Goal: Task Accomplishment & Management: Manage account settings

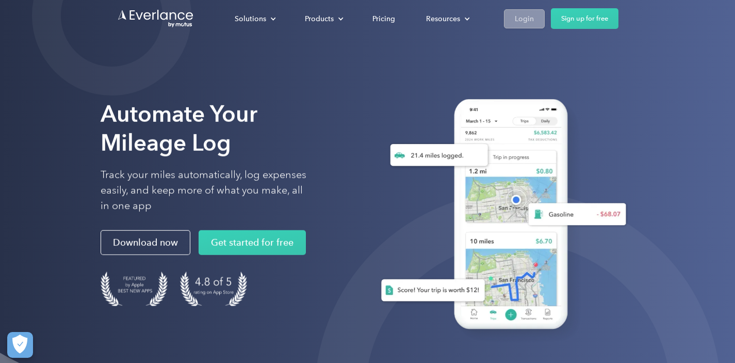
click at [520, 22] on div "Login" at bounding box center [524, 18] width 19 height 13
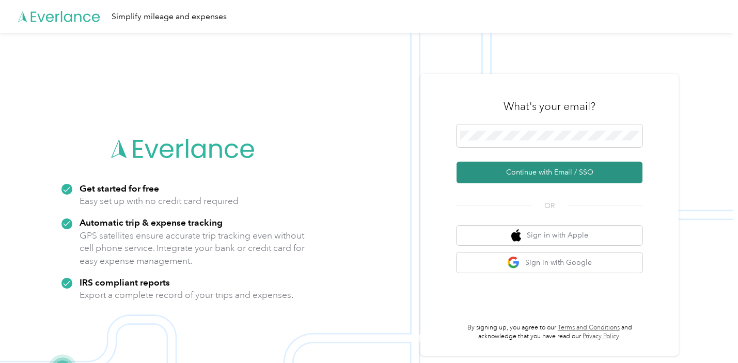
click at [532, 170] on button "Continue with Email / SSO" at bounding box center [549, 173] width 186 height 22
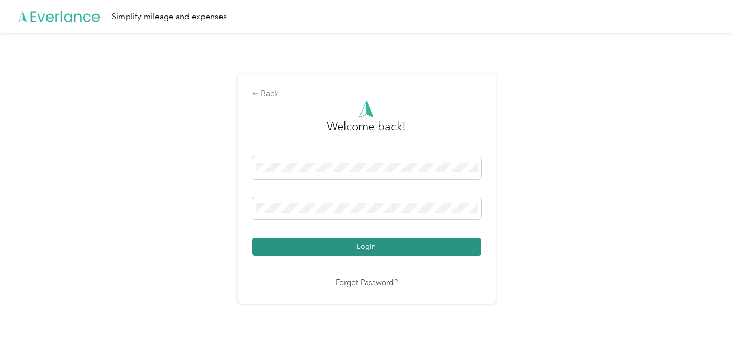
click at [369, 246] on button "Login" at bounding box center [366, 246] width 229 height 18
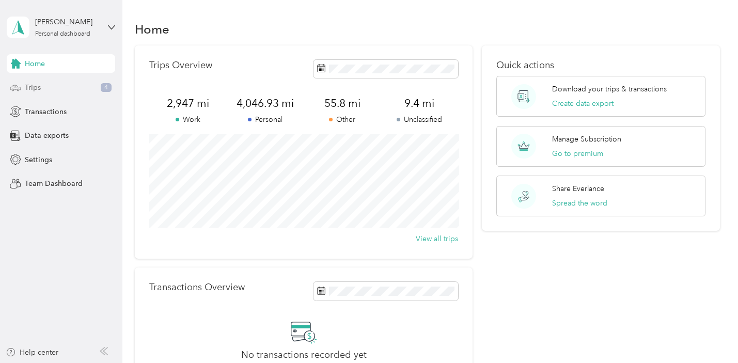
click at [33, 88] on span "Trips" at bounding box center [33, 87] width 16 height 11
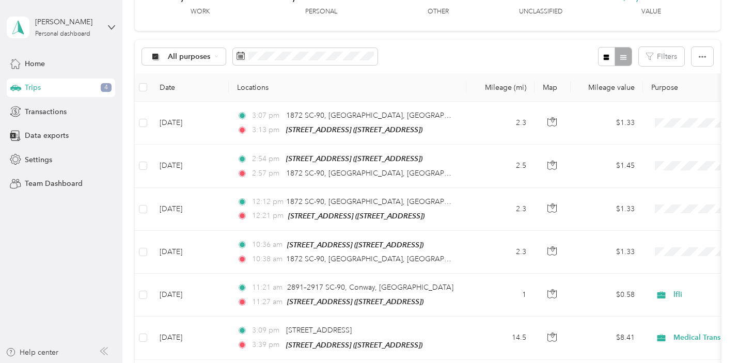
scroll to position [75, 0]
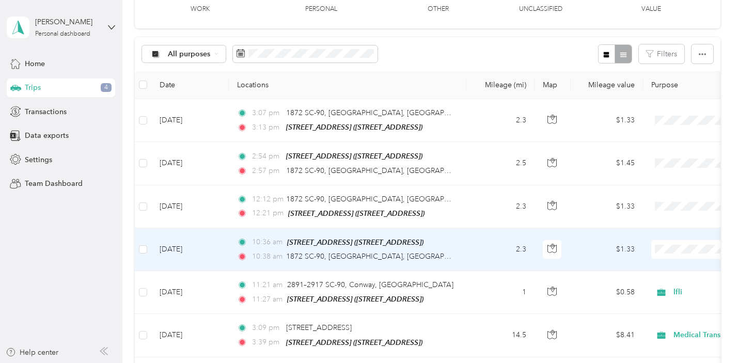
click at [660, 120] on span "Personal" at bounding box center [682, 119] width 95 height 11
click at [470, 239] on td "2.3" at bounding box center [500, 249] width 68 height 43
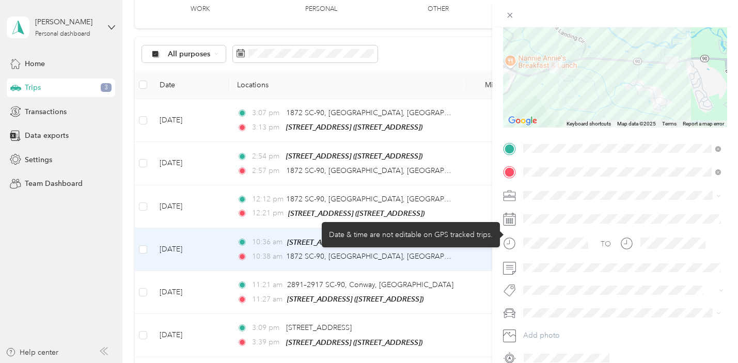
scroll to position [119, 0]
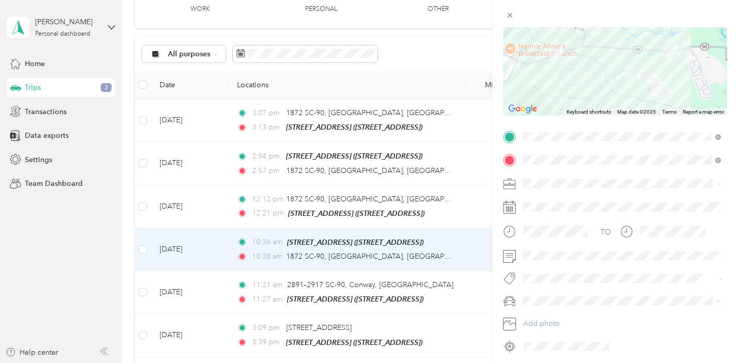
click at [575, 245] on span "PASSENGER/ANOTHER VEHICLE" at bounding box center [580, 246] width 109 height 9
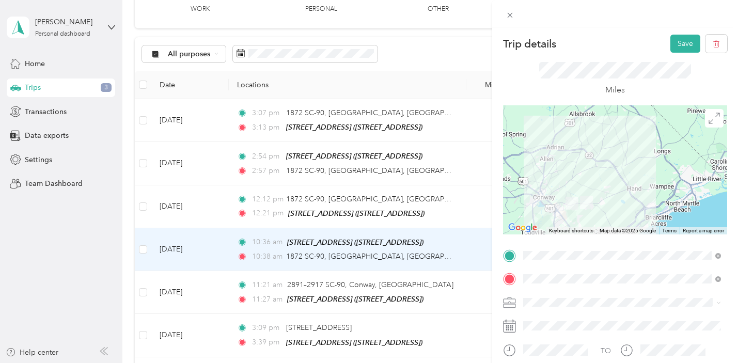
scroll to position [0, 0]
click at [683, 46] on button "Save" at bounding box center [685, 44] width 30 height 18
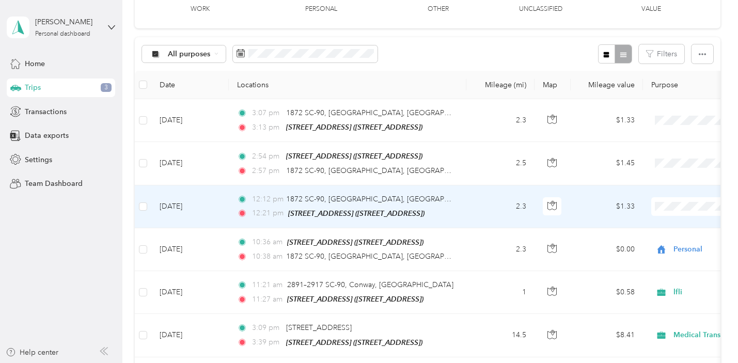
click at [457, 203] on td "12:12 pm 1872 SC-90, Conway, SC 12:21 pm 3054 Highway 90, Conway, SC (3054 High…" at bounding box center [347, 206] width 237 height 43
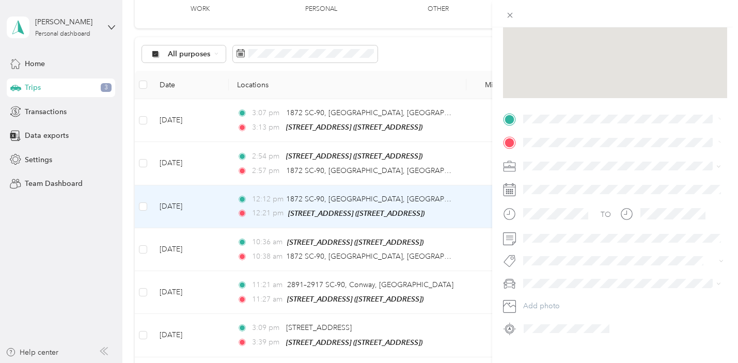
scroll to position [136, 0]
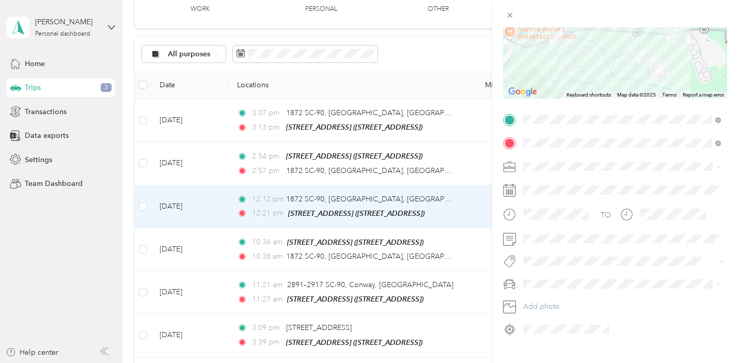
click at [575, 227] on span "PASSENGER/ANOTHER VEHICLE" at bounding box center [580, 229] width 109 height 9
click at [555, 201] on div "Personal" at bounding box center [621, 202] width 190 height 11
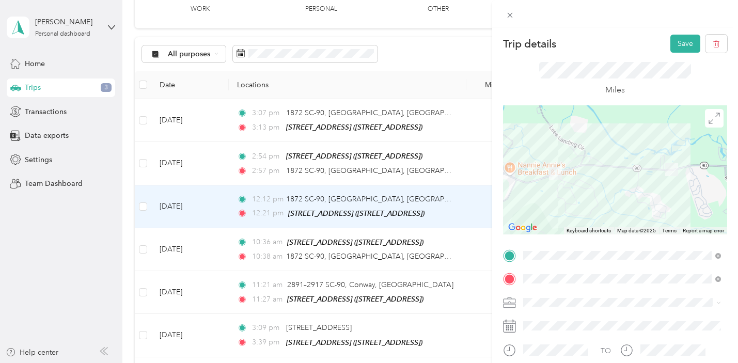
scroll to position [0, 0]
click at [685, 44] on button "Save" at bounding box center [685, 44] width 30 height 18
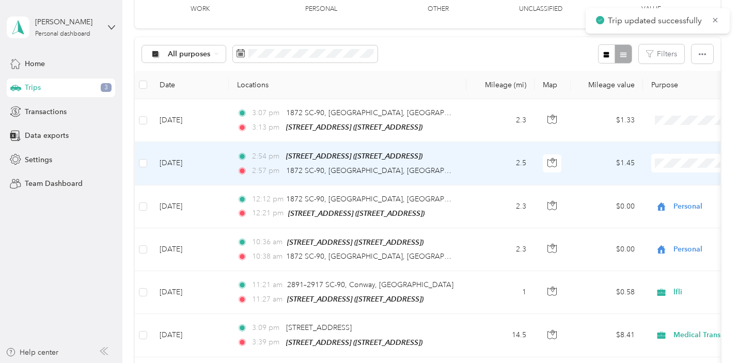
click at [459, 163] on td "2:54 pm 3054 Highway 90, Conway, SC (3054 Highway 90, Conway, SC) 2:57 pm 1872 …" at bounding box center [347, 163] width 237 height 43
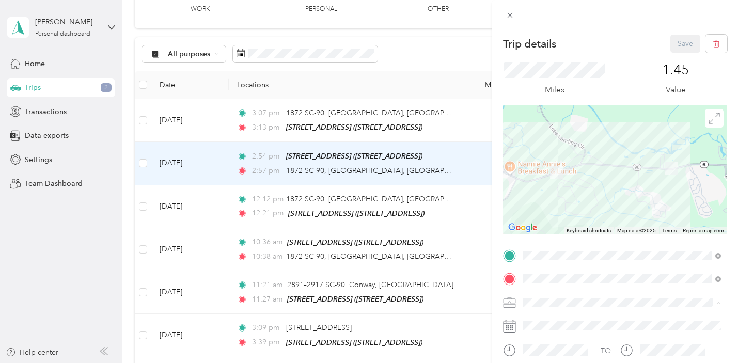
click at [550, 169] on li "Personal" at bounding box center [621, 175] width 205 height 18
click at [677, 41] on button "Save" at bounding box center [685, 44] width 30 height 18
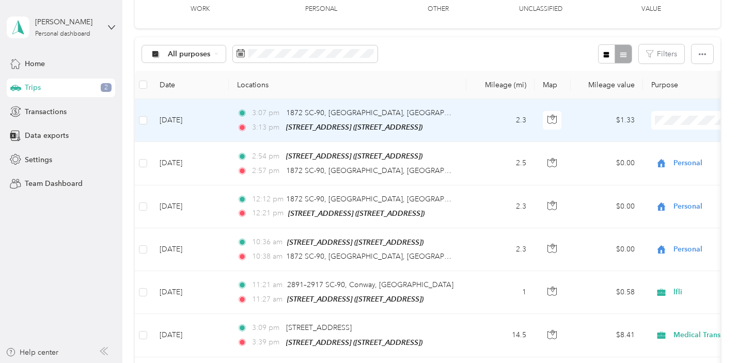
click at [480, 126] on td "2.3" at bounding box center [500, 120] width 68 height 43
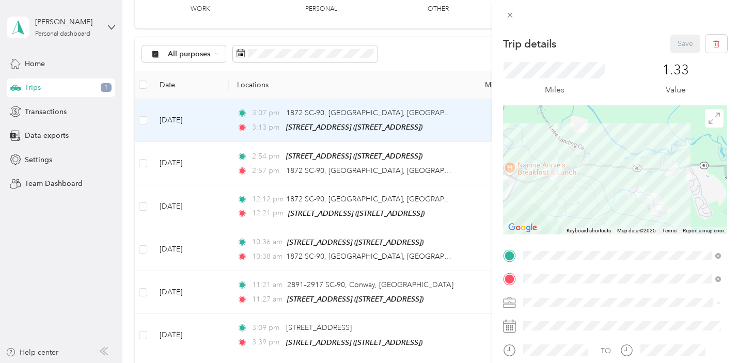
click at [567, 178] on li "Personal" at bounding box center [621, 175] width 205 height 18
click at [677, 46] on button "Save" at bounding box center [685, 44] width 30 height 18
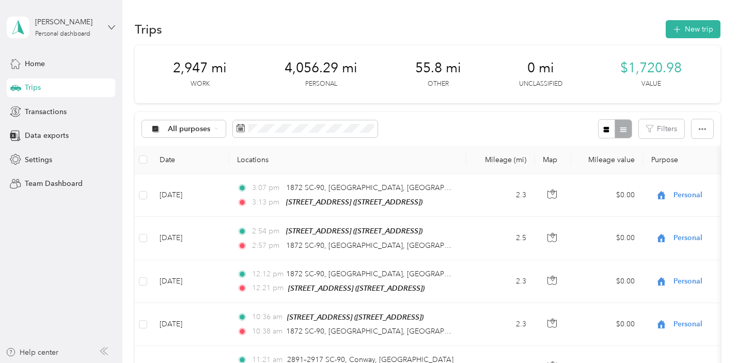
click at [111, 26] on icon at bounding box center [111, 27] width 7 height 7
click at [59, 84] on div "Log out" at bounding box center [115, 85] width 203 height 18
